Goal: Information Seeking & Learning: Learn about a topic

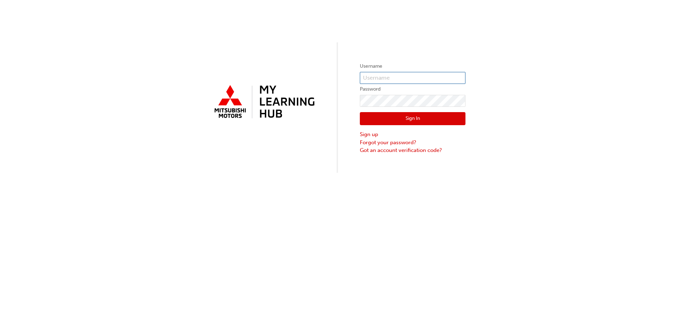
type input "0005975371"
click at [400, 115] on button "Sign In" at bounding box center [413, 118] width 106 height 13
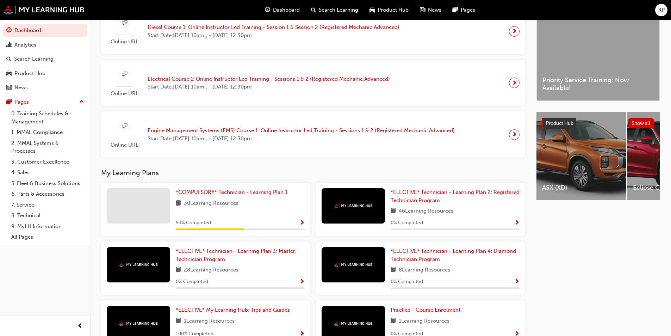
scroll to position [176, 0]
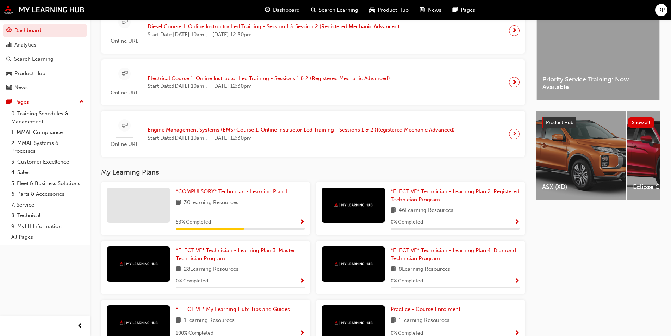
click at [248, 194] on span "*COMPULSORY* Technician - Learning Plan 1" at bounding box center [232, 191] width 112 height 6
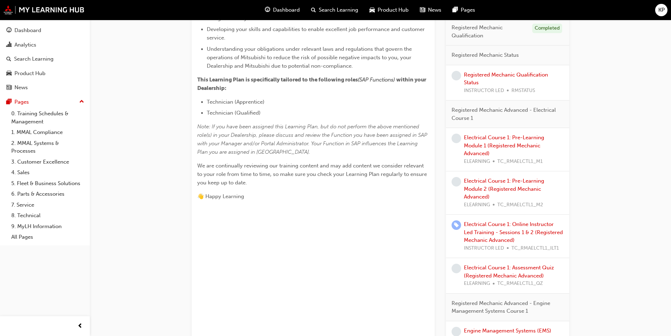
scroll to position [247, 0]
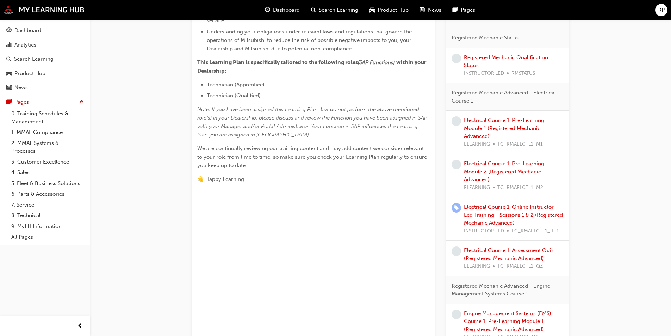
click at [511, 124] on div "Electrical Course 1: Pre-Learning Module 1 (Registered Mechanic Advanced) ELEAR…" at bounding box center [514, 132] width 100 height 32
click at [515, 120] on link "Electrical Course 1: Pre-Learning Module 1 (Registered Mechanic Advanced)" at bounding box center [504, 128] width 80 height 22
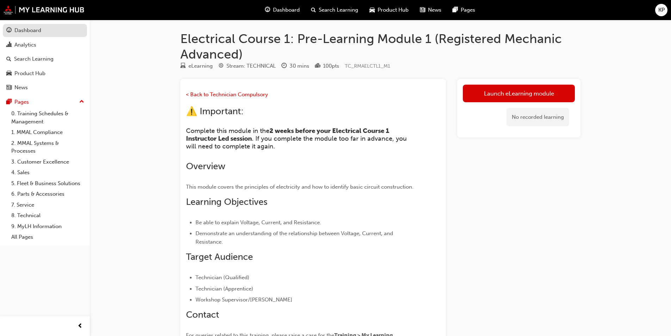
click at [24, 29] on div "Dashboard" at bounding box center [27, 30] width 27 height 8
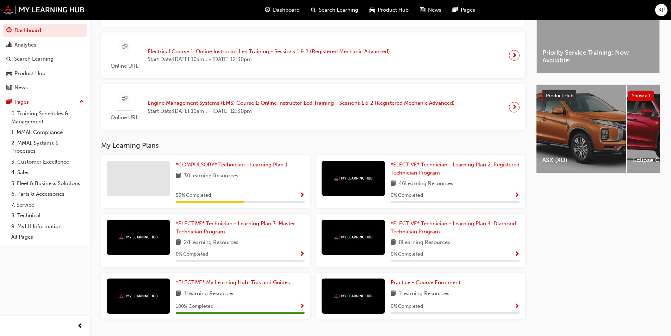
scroll to position [224, 0]
